Goal: Task Accomplishment & Management: Complete application form

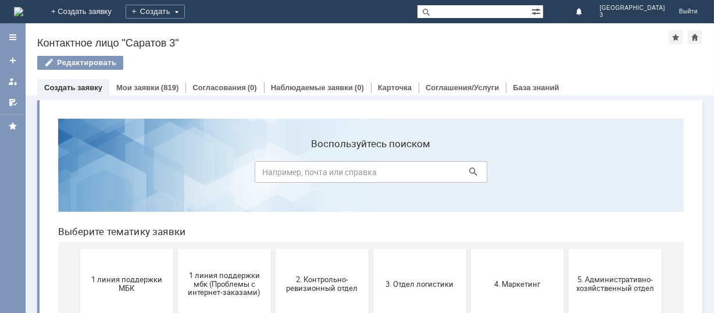
scroll to position [77, 0]
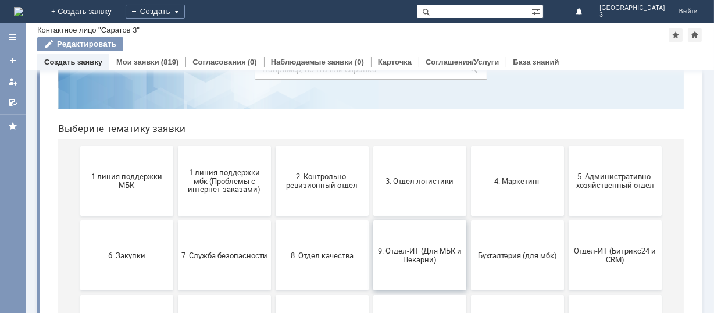
click at [399, 250] on span "9. Отдел-ИТ (Для МБК и Пекарни)" at bounding box center [419, 254] width 86 height 17
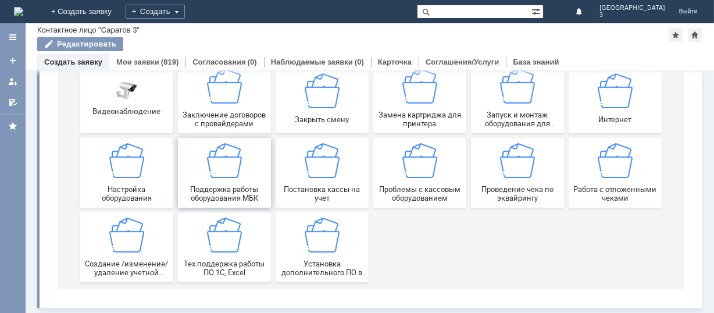
scroll to position [162, 0]
click at [597, 171] on img at bounding box center [614, 161] width 35 height 35
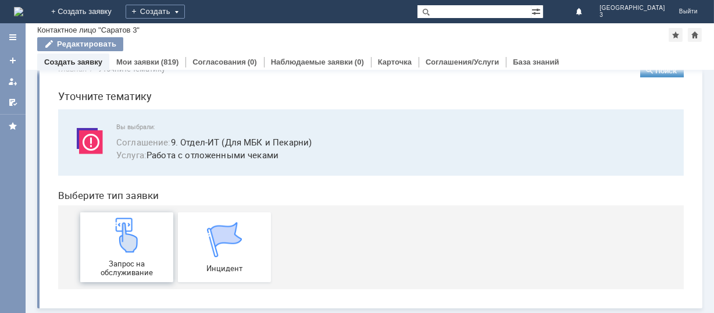
scroll to position [29, 0]
click at [109, 241] on img at bounding box center [126, 234] width 35 height 35
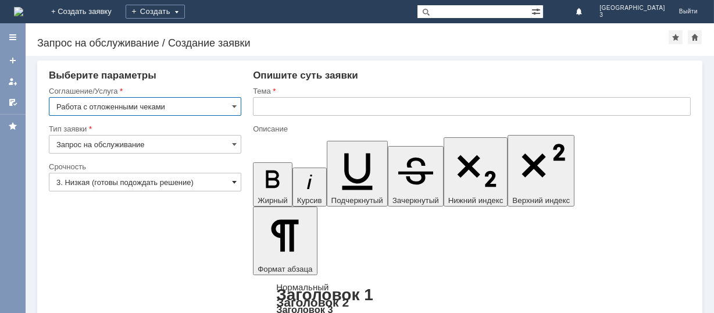
click at [232, 179] on span at bounding box center [234, 181] width 5 height 9
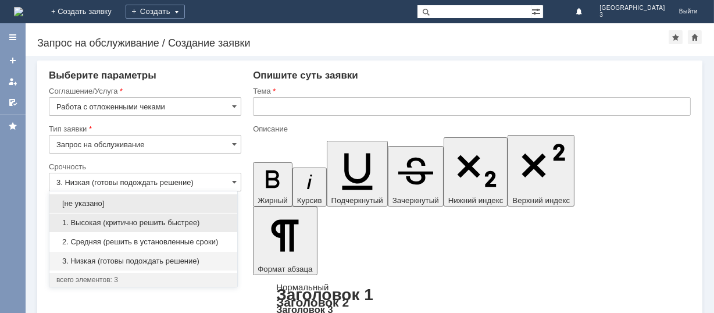
click at [209, 221] on span "1. Высокая (критично решить быстрее)" at bounding box center [143, 222] width 174 height 9
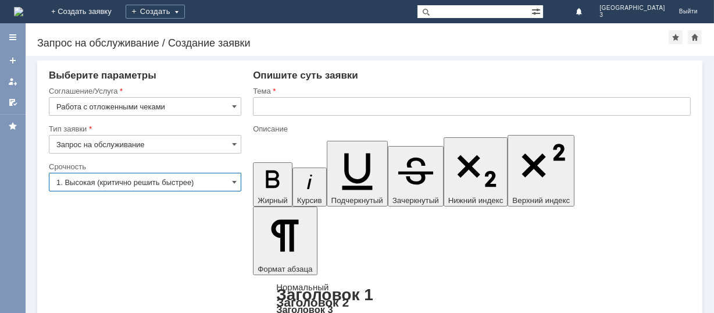
type input "1. Высокая (критично решить быстрее)"
click at [263, 107] on input "text" at bounding box center [472, 106] width 438 height 19
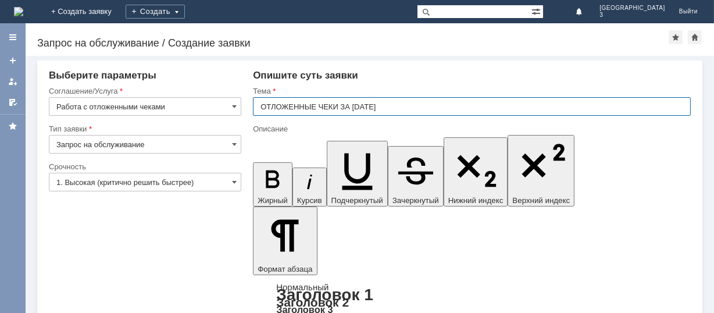
type input "ОТЛОЖЕННЫЕ ЧЕКИ ЗА [DATE]"
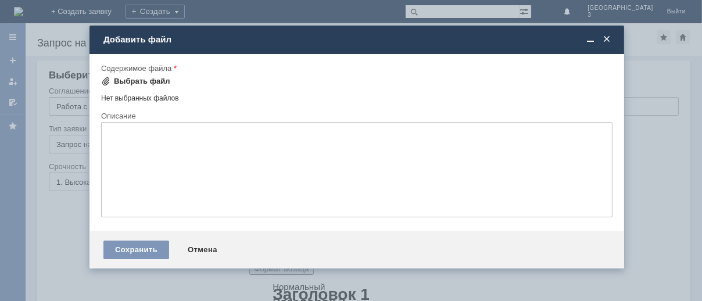
click at [122, 77] on div "Выбрать файл" at bounding box center [142, 81] width 56 height 9
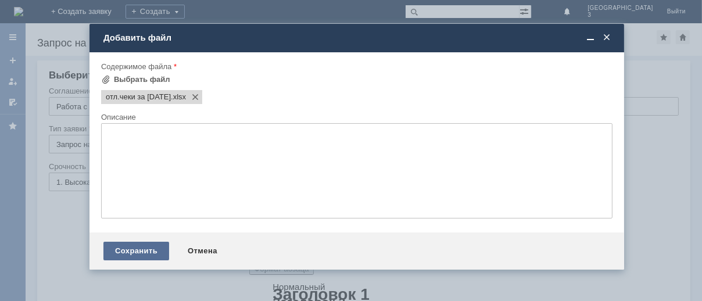
click at [132, 253] on div "Сохранить" at bounding box center [136, 251] width 66 height 19
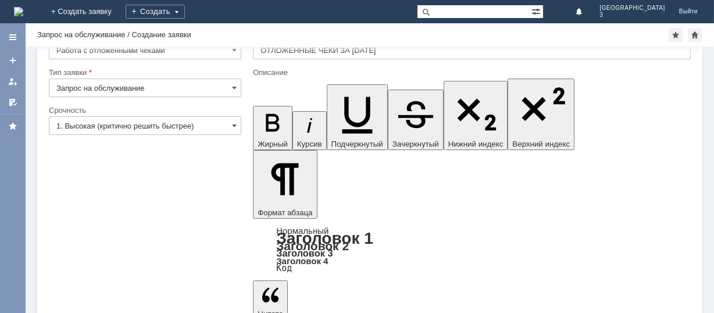
scroll to position [46, 0]
